Goal: Task Accomplishment & Management: Use online tool/utility

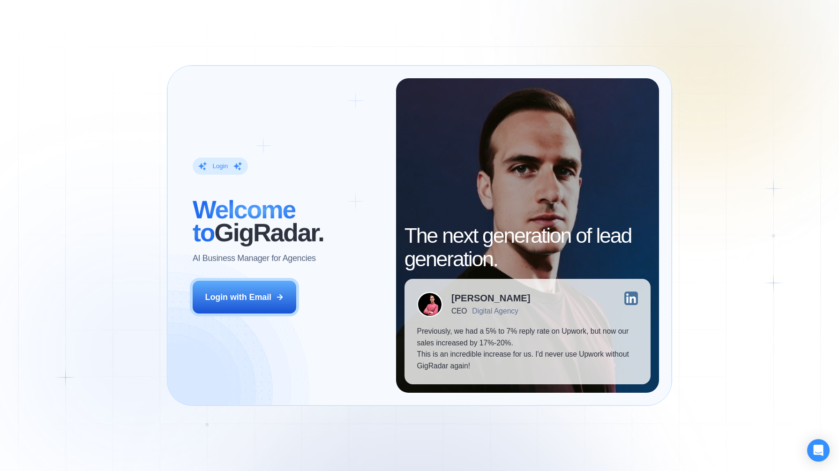
click at [233, 302] on div "Login with Email" at bounding box center [238, 298] width 67 height 12
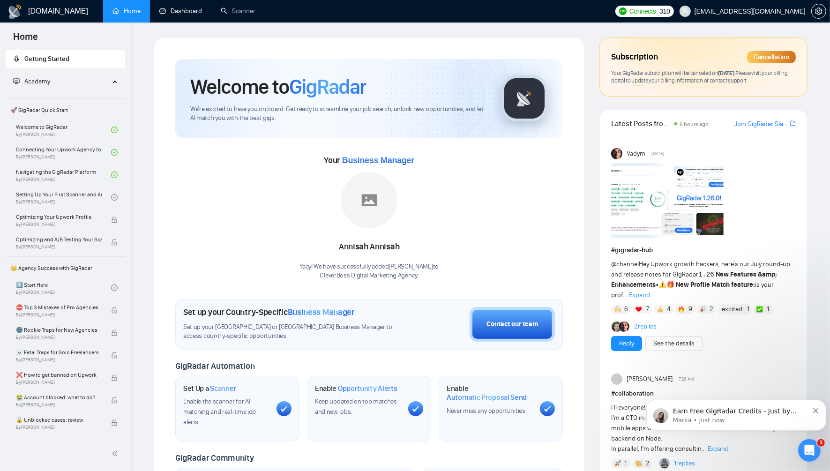
click at [186, 11] on link "Dashboard" at bounding box center [180, 11] width 43 height 8
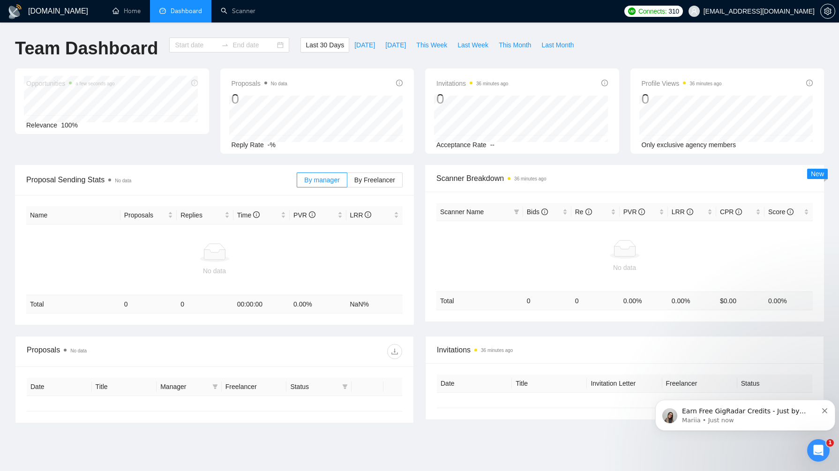
type input "2025-07-23"
type input "2025-08-22"
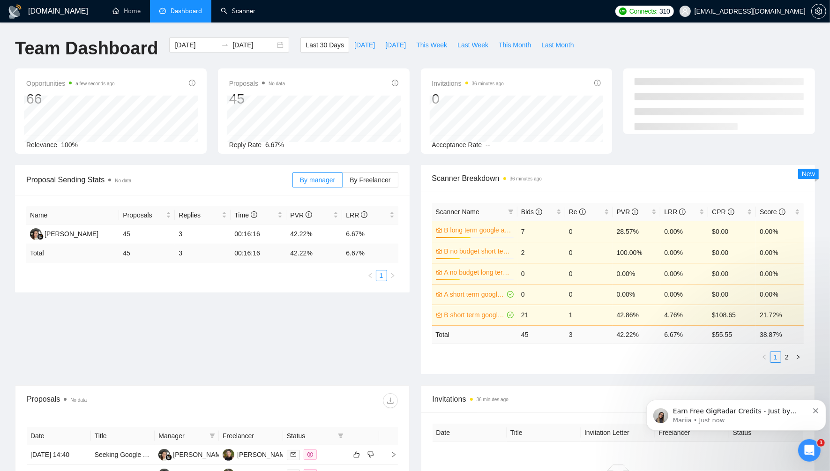
click at [240, 10] on link "Scanner" at bounding box center [238, 11] width 35 height 8
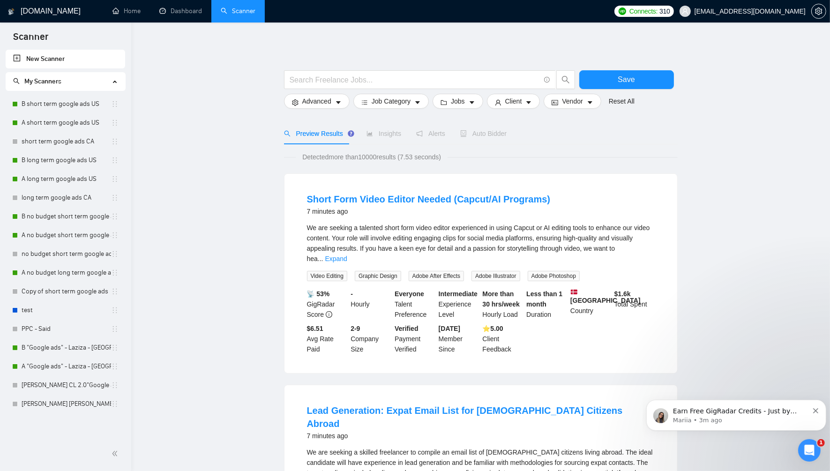
click at [77, 105] on link "B short term google ads US" at bounding box center [67, 104] width 90 height 19
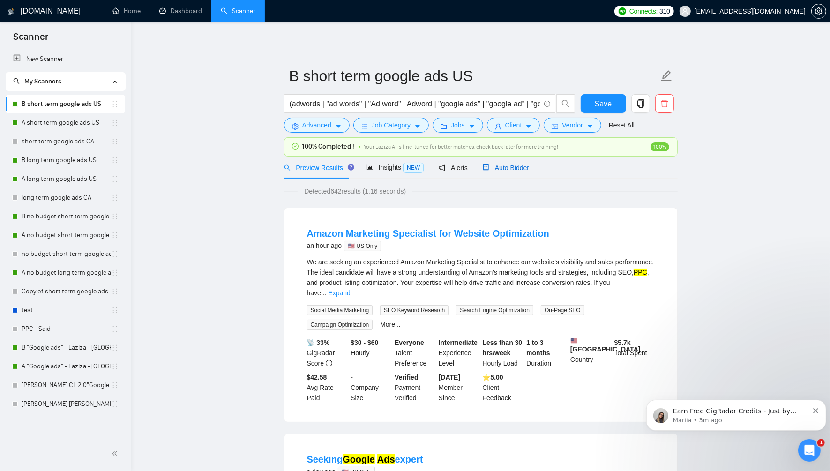
click at [503, 164] on span "Auto Bidder" at bounding box center [506, 167] width 46 height 7
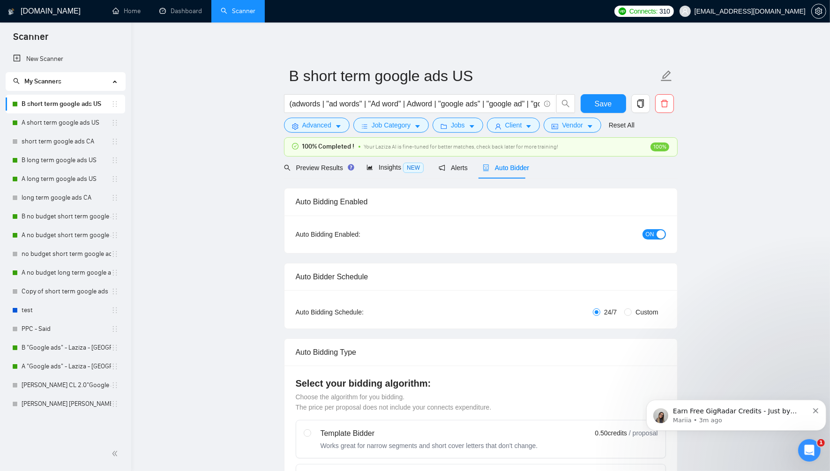
radio input "false"
radio input "true"
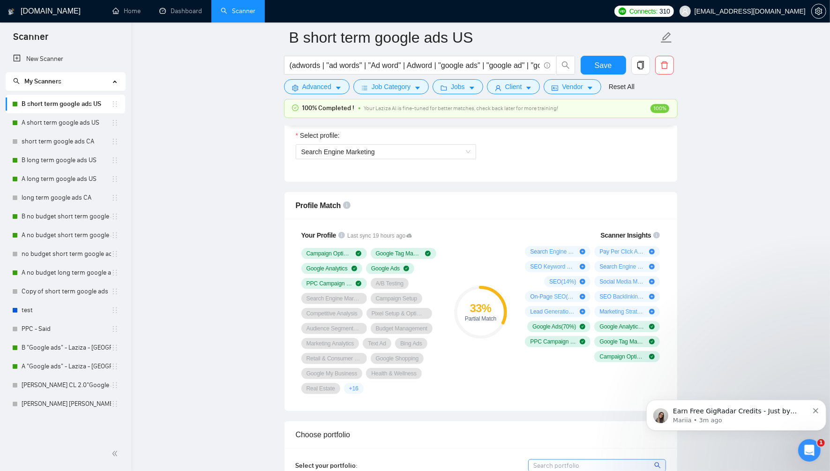
scroll to position [671, 0]
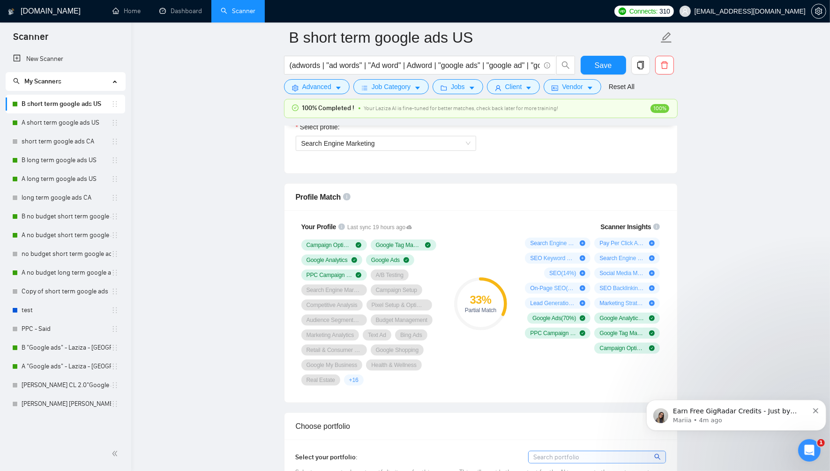
click at [345, 375] on div "+ 16" at bounding box center [354, 380] width 20 height 11
drag, startPoint x: 353, startPoint y: 347, endPoint x: 381, endPoint y: 360, distance: 30.7
click at [381, 360] on div "Campaign Optimization Google Tag Manager Google Analytics Google Ads PPC Campai…" at bounding box center [370, 313] width 139 height 146
drag, startPoint x: 638, startPoint y: 274, endPoint x: 553, endPoint y: 90, distance: 202.6
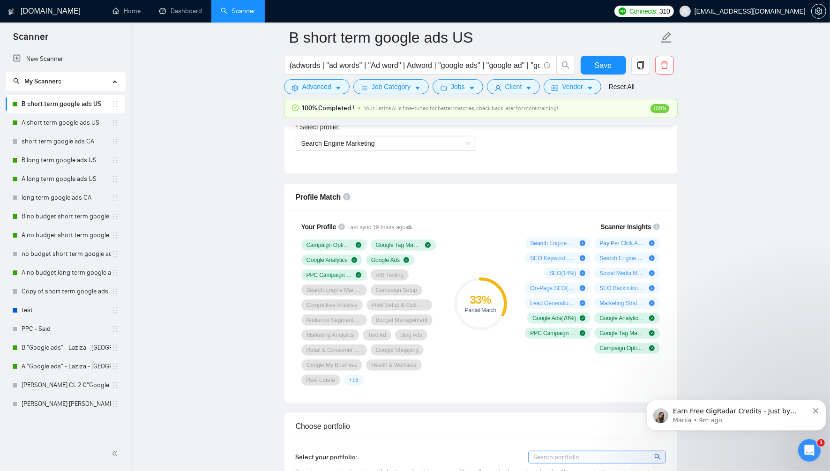
click at [79, 126] on link "A short term google ads US" at bounding box center [67, 122] width 90 height 19
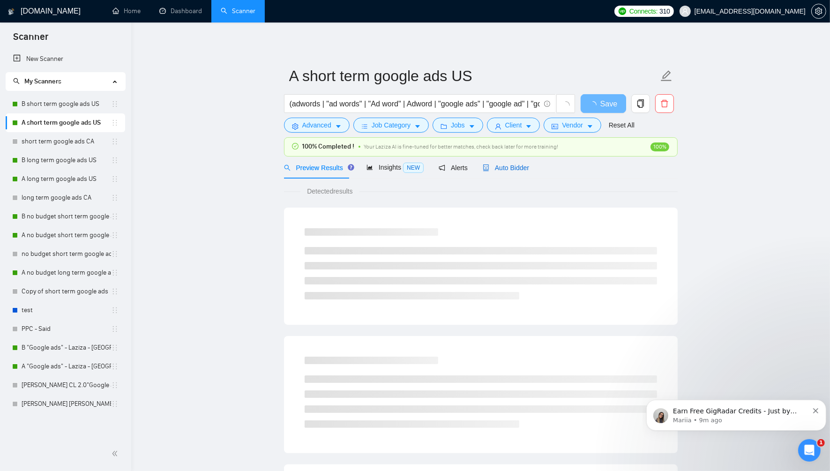
click at [509, 170] on span "Auto Bidder" at bounding box center [506, 167] width 46 height 7
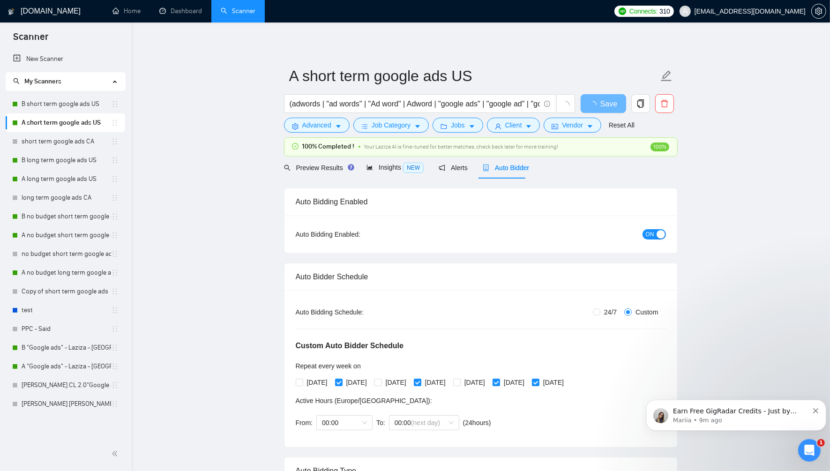
radio input "false"
radio input "true"
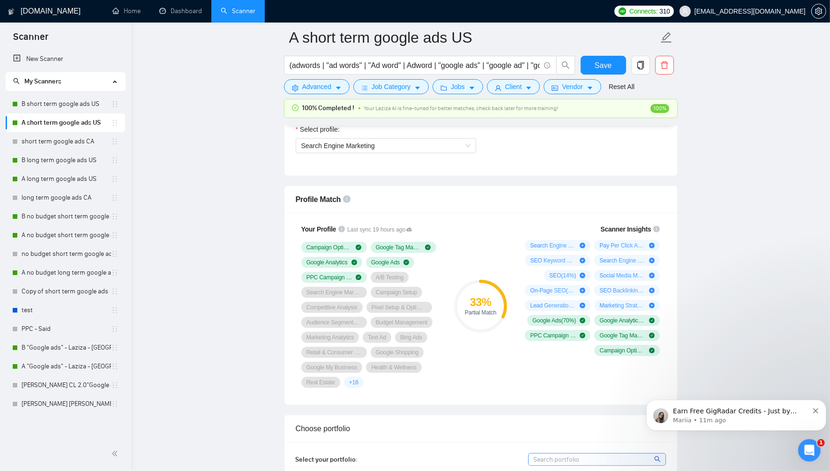
scroll to position [670, 0]
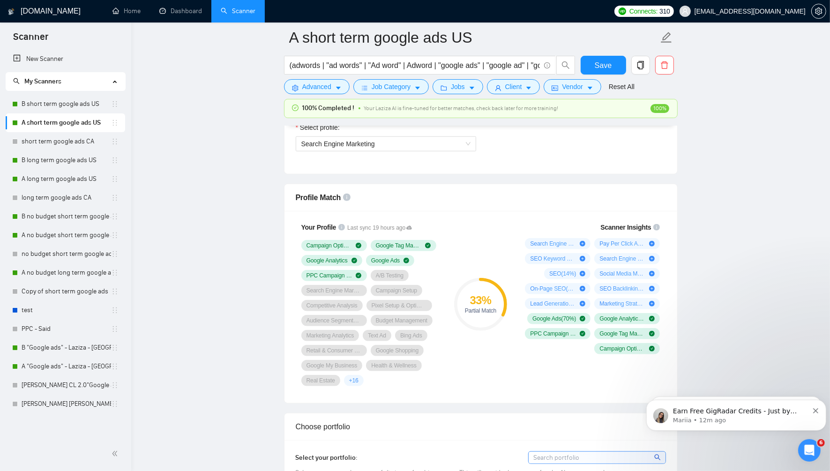
click at [76, 160] on link "B long term google ads US" at bounding box center [67, 160] width 90 height 19
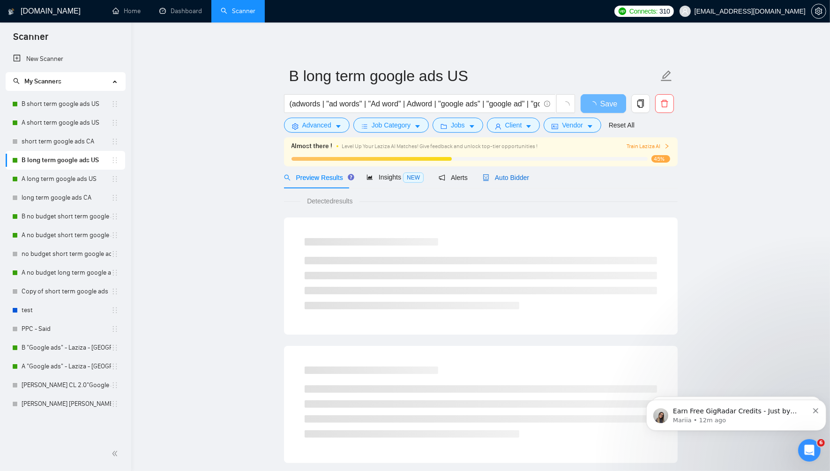
click at [507, 180] on span "Auto Bidder" at bounding box center [506, 177] width 46 height 7
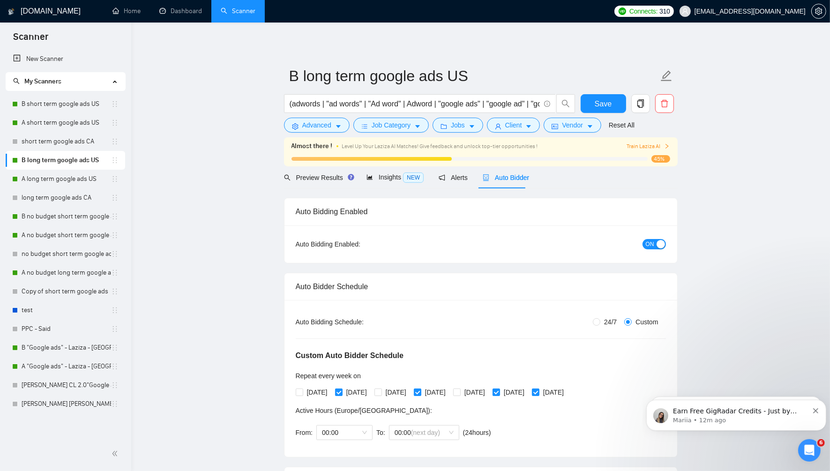
radio input "false"
radio input "true"
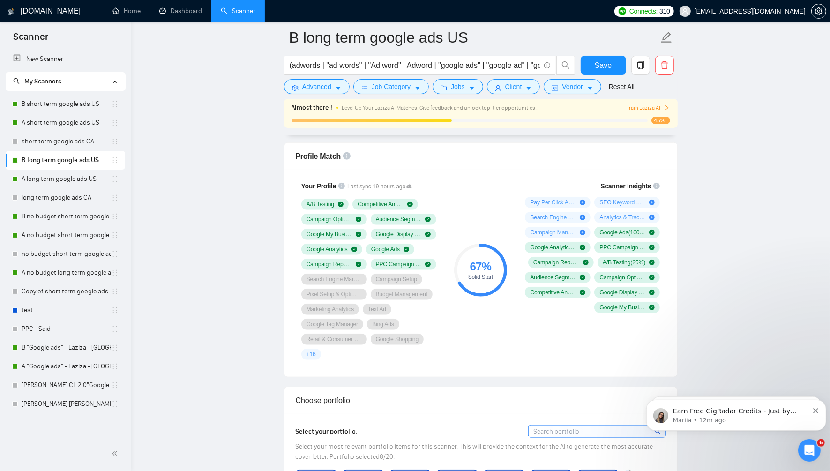
scroll to position [718, 0]
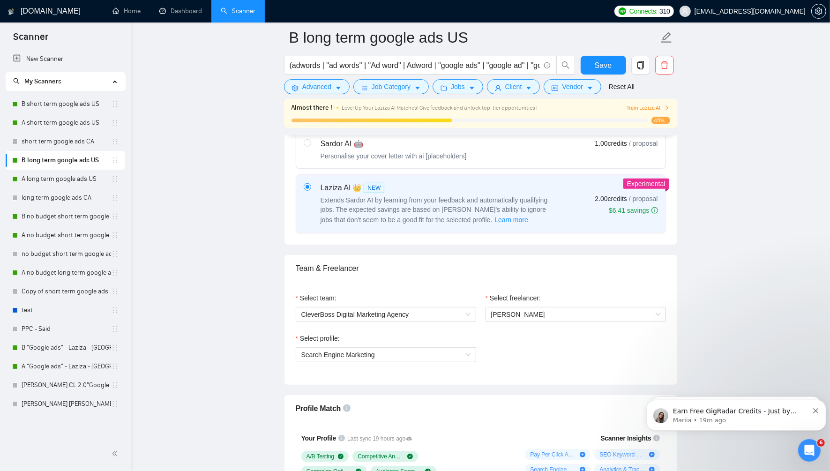
scroll to position [457, 0]
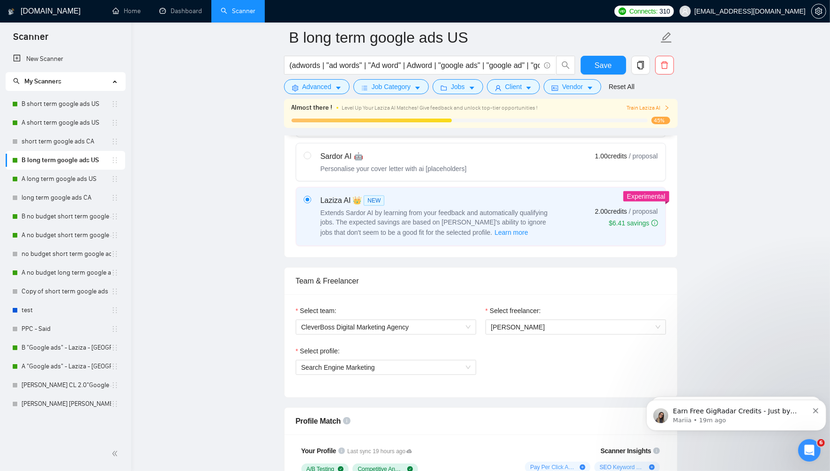
click at [60, 174] on link "A long term google ads US" at bounding box center [67, 179] width 90 height 19
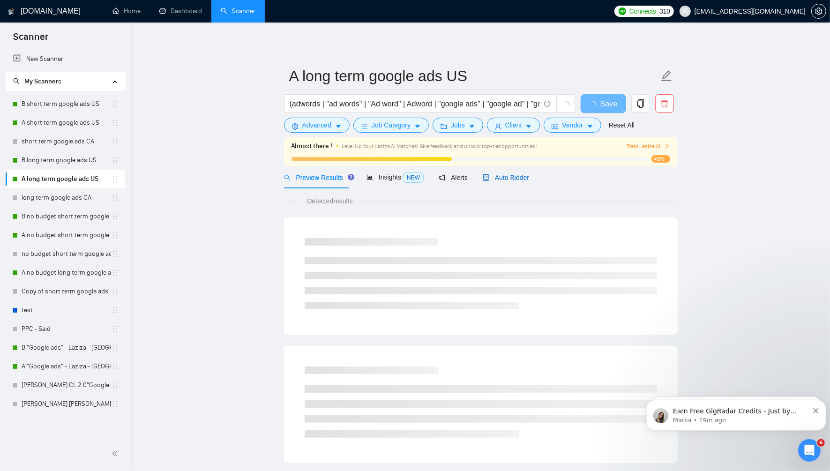
click at [509, 178] on span "Auto Bidder" at bounding box center [506, 177] width 46 height 7
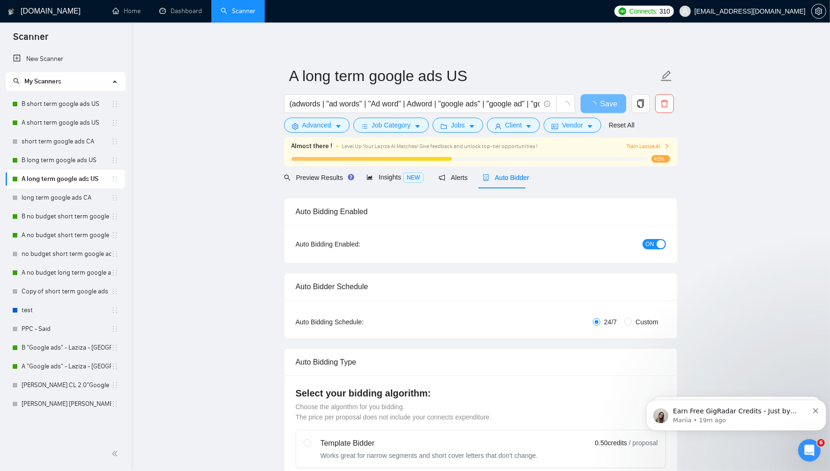
radio input "false"
radio input "true"
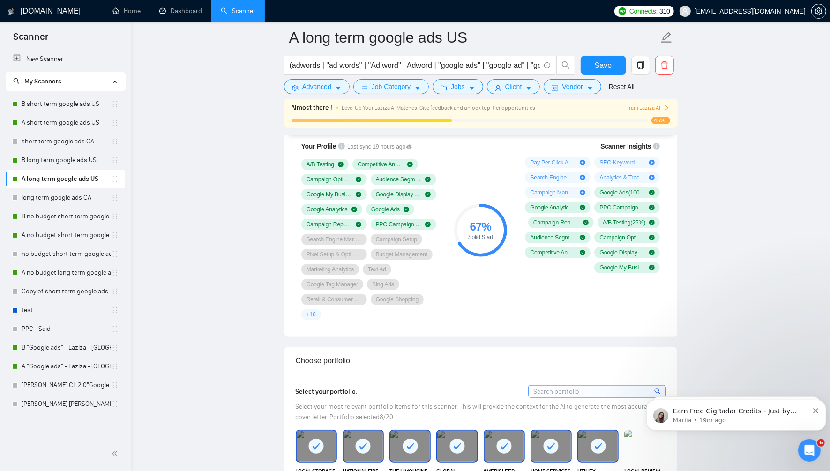
scroll to position [758, 0]
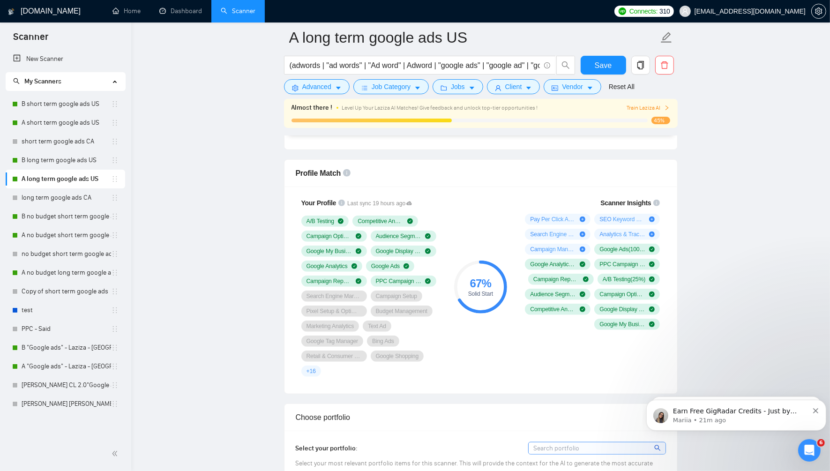
scroll to position [716, 0]
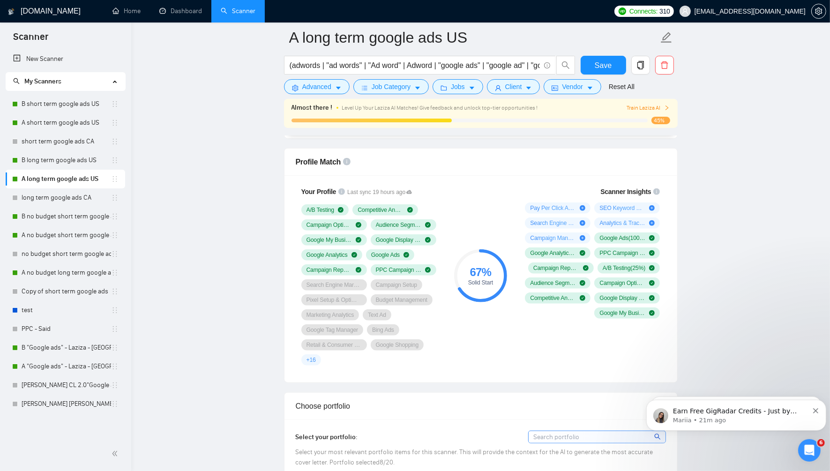
click at [51, 267] on link "A no budget long term google ads US" at bounding box center [67, 272] width 90 height 19
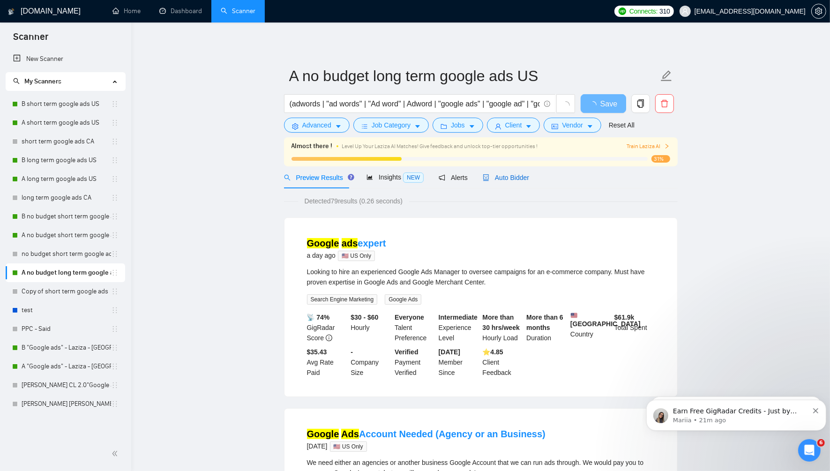
click at [520, 180] on span "Auto Bidder" at bounding box center [506, 177] width 46 height 7
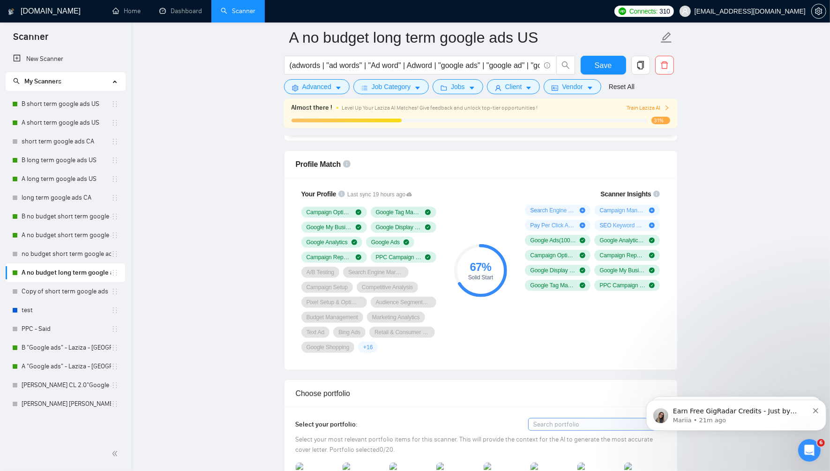
scroll to position [600, 0]
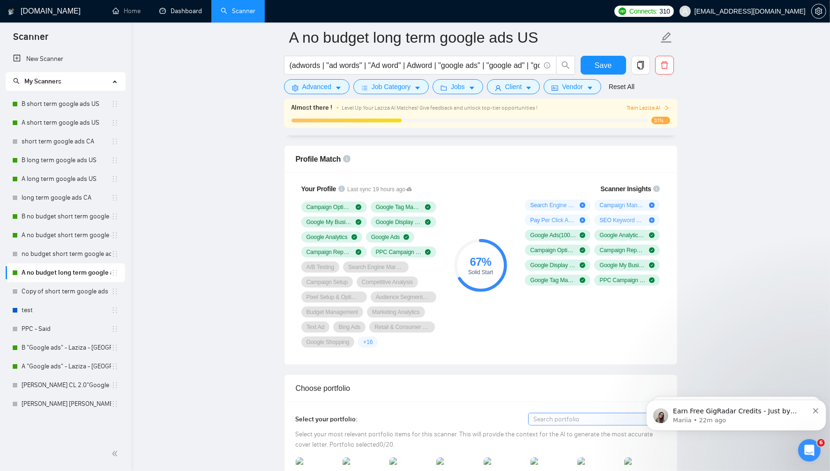
click at [186, 7] on link "Dashboard" at bounding box center [180, 11] width 43 height 8
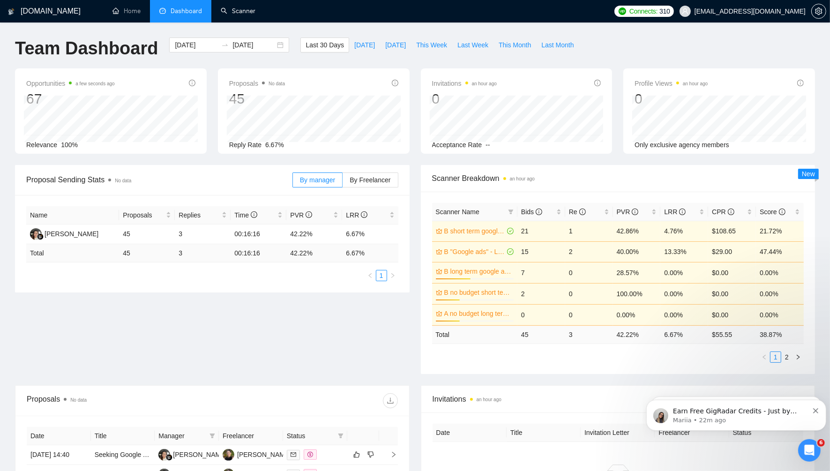
click at [241, 13] on link "Scanner" at bounding box center [238, 11] width 35 height 8
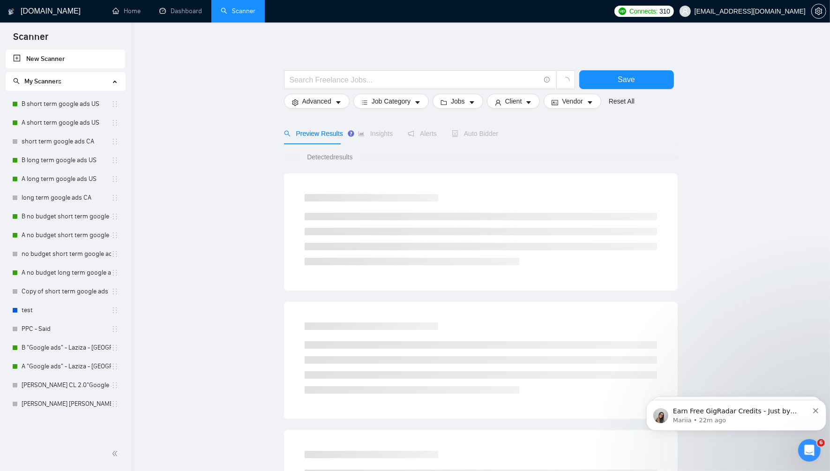
click at [63, 101] on link "B short term google ads US" at bounding box center [67, 104] width 90 height 19
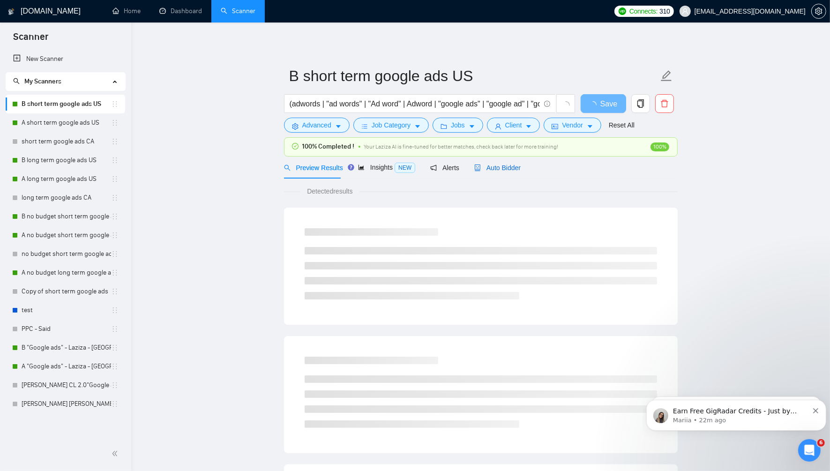
click at [501, 169] on span "Auto Bidder" at bounding box center [497, 167] width 46 height 7
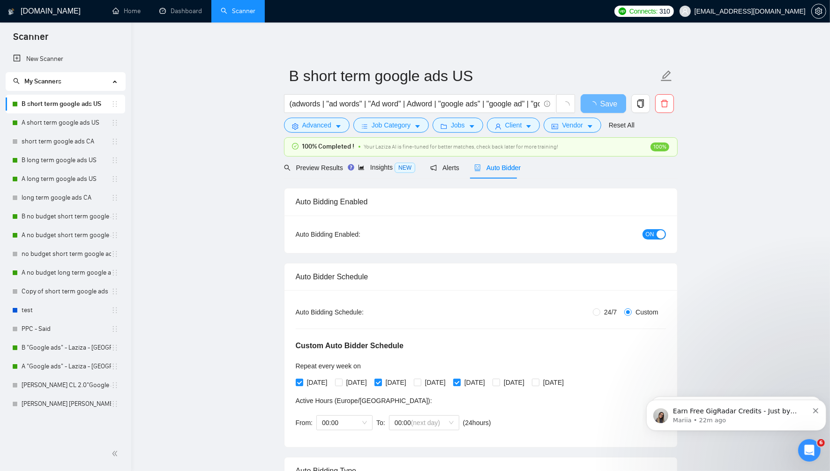
radio input "false"
radio input "true"
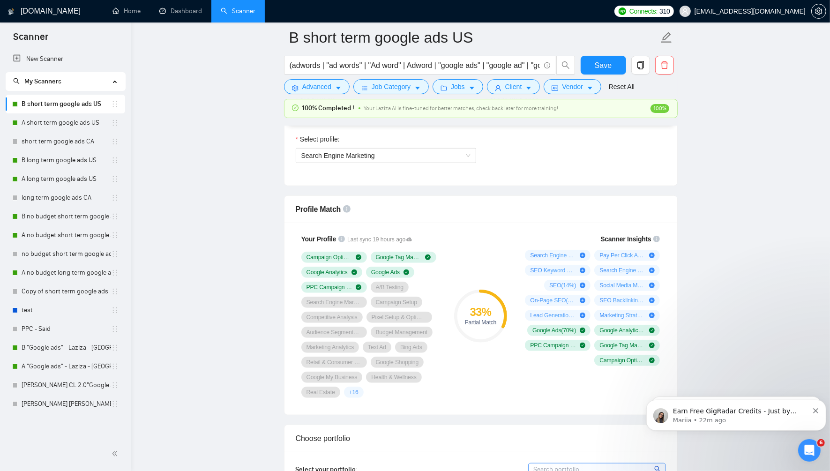
scroll to position [662, 0]
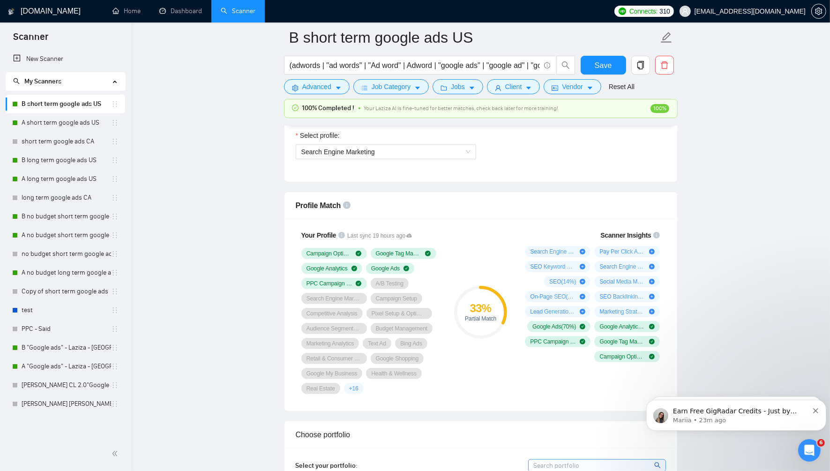
click at [86, 125] on link "A short term google ads US" at bounding box center [67, 122] width 90 height 19
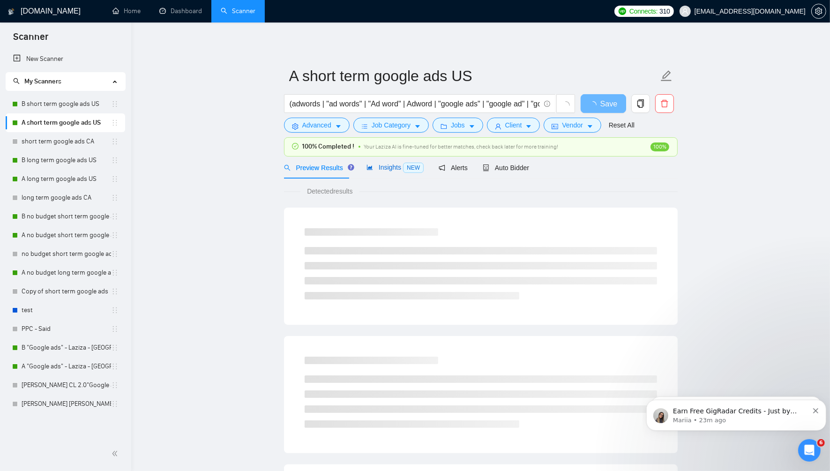
click at [398, 169] on span "Insights NEW" at bounding box center [395, 167] width 57 height 7
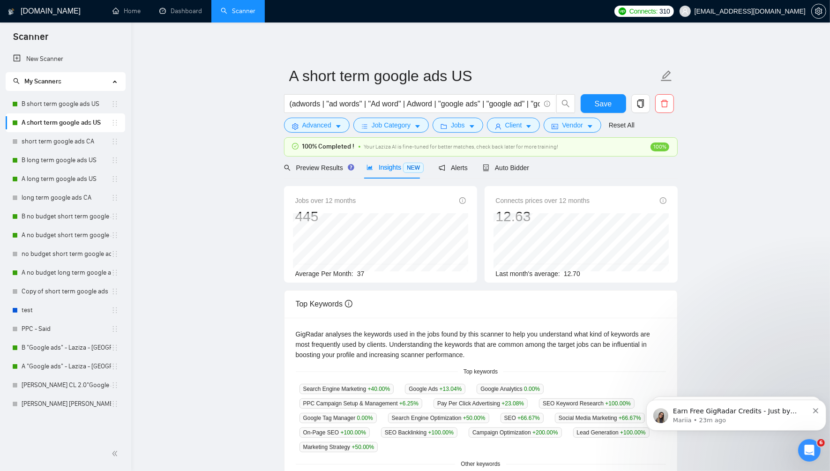
click at [525, 168] on div "Preview Results Insights NEW Alerts Auto Bidder" at bounding box center [481, 168] width 394 height 22
click at [516, 169] on span "Auto Bidder" at bounding box center [506, 167] width 46 height 7
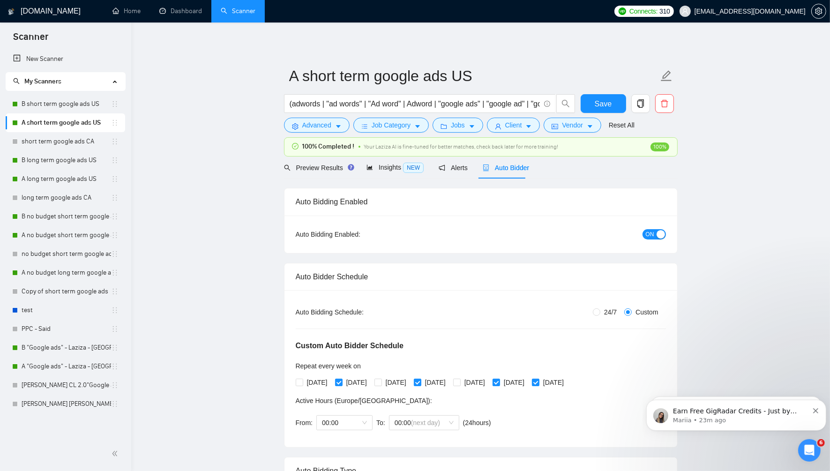
radio input "false"
radio input "true"
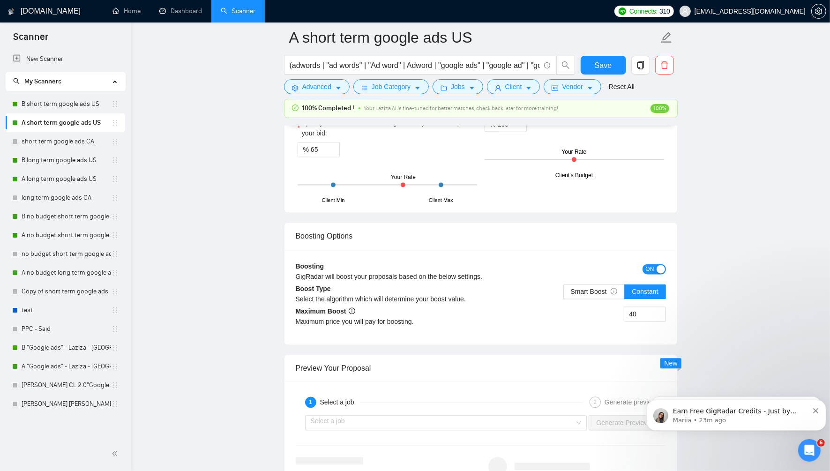
scroll to position [1788, 0]
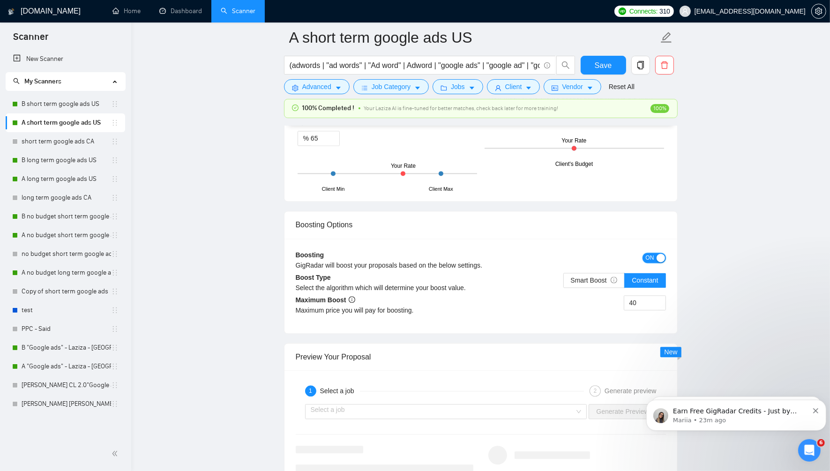
click at [659, 254] on div "button" at bounding box center [661, 258] width 8 height 8
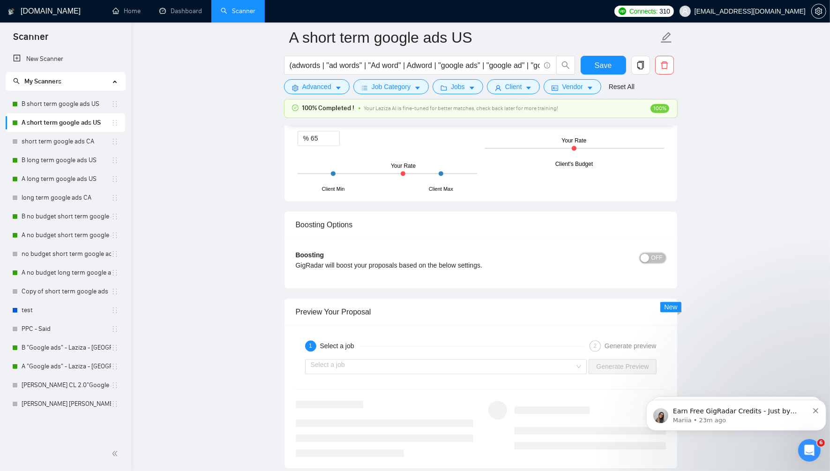
click at [657, 253] on span "OFF" at bounding box center [657, 258] width 11 height 10
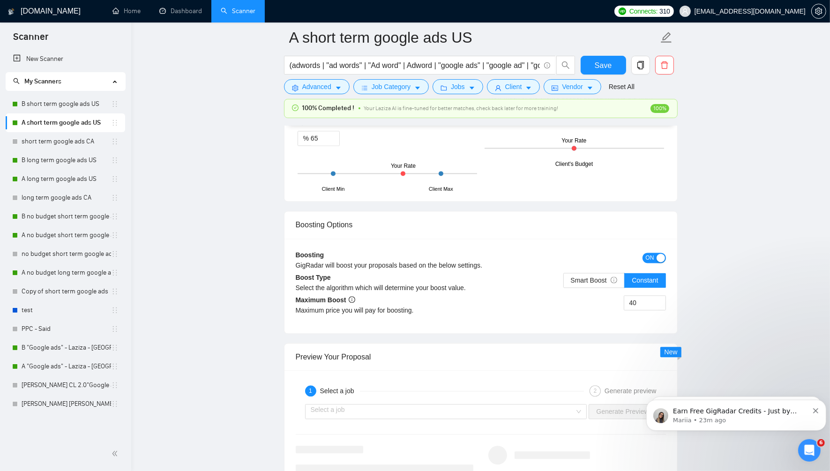
click at [599, 277] on span "Smart Boost" at bounding box center [594, 280] width 47 height 7
click at [564, 283] on input "Smart Boost" at bounding box center [564, 283] width 0 height 0
click at [654, 253] on span "ON" at bounding box center [650, 258] width 8 height 10
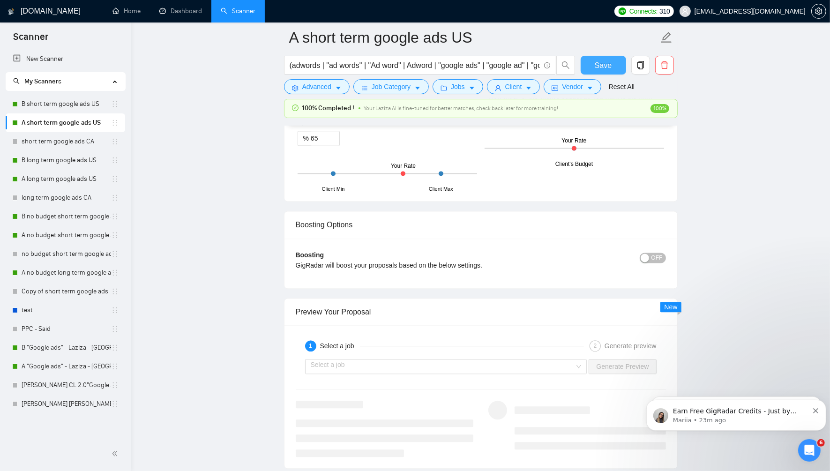
click at [611, 65] on span "Save" at bounding box center [603, 66] width 17 height 12
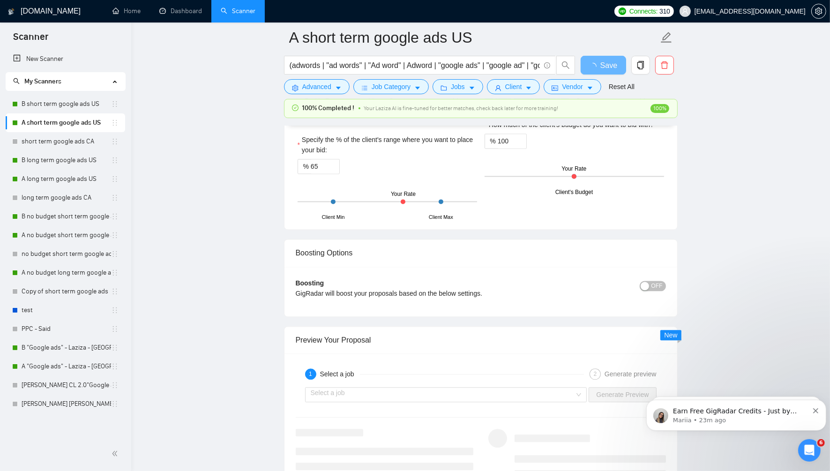
click at [80, 109] on link "B short term google ads US" at bounding box center [67, 104] width 90 height 19
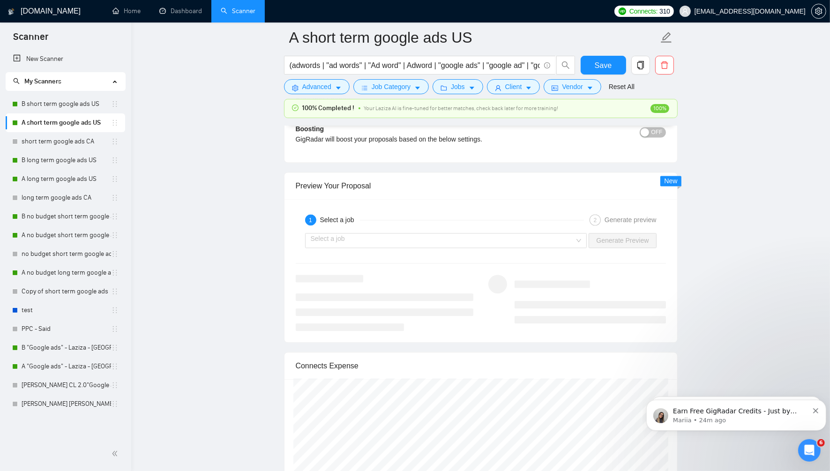
click at [64, 107] on link "B short term google ads US" at bounding box center [67, 104] width 90 height 19
